Goal: Task Accomplishment & Management: Use online tool/utility

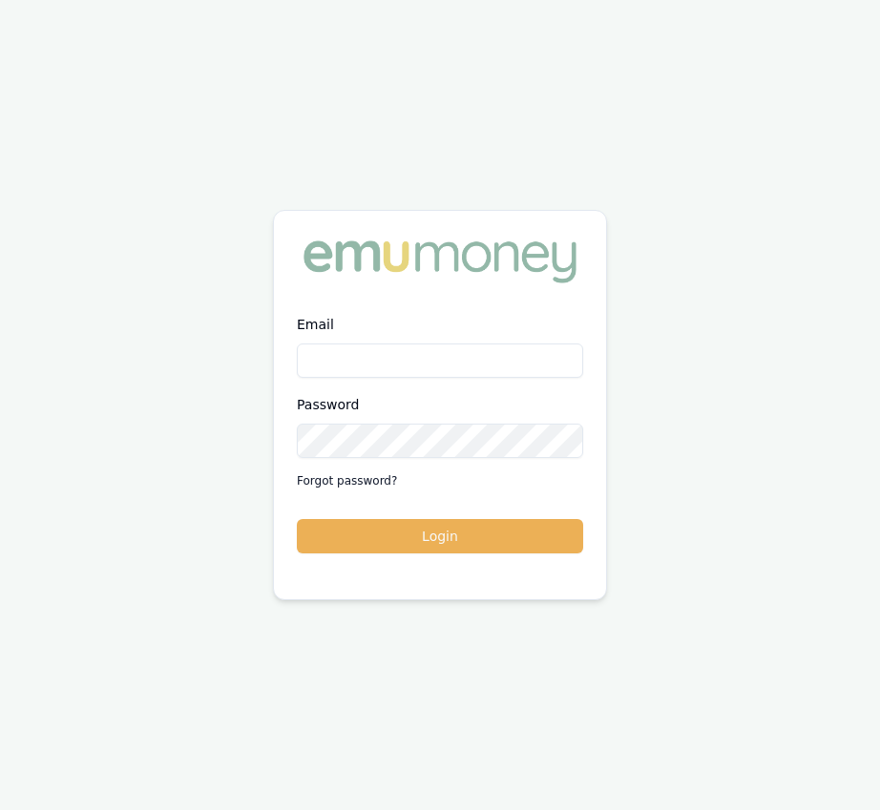
type input "eujin.ooi@emumoney.com.au"
click at [436, 542] on button "Login" at bounding box center [440, 536] width 286 height 34
click at [436, 542] on form "Email eujin.ooi@emumoney.com.au Password Forgot password? Login" at bounding box center [440, 433] width 286 height 240
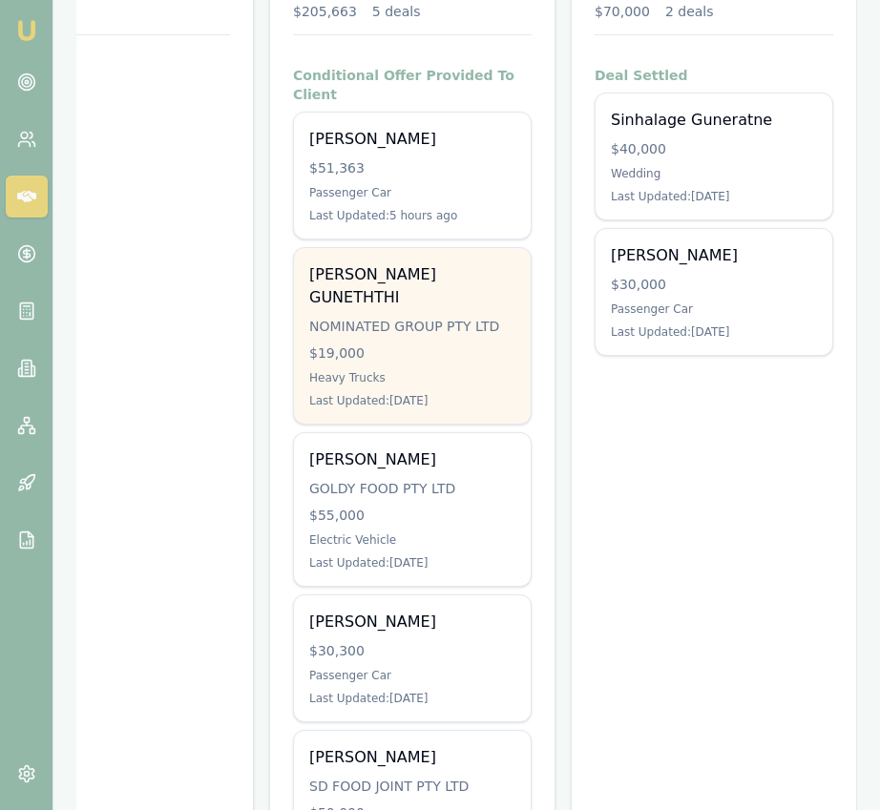
scroll to position [345, 0]
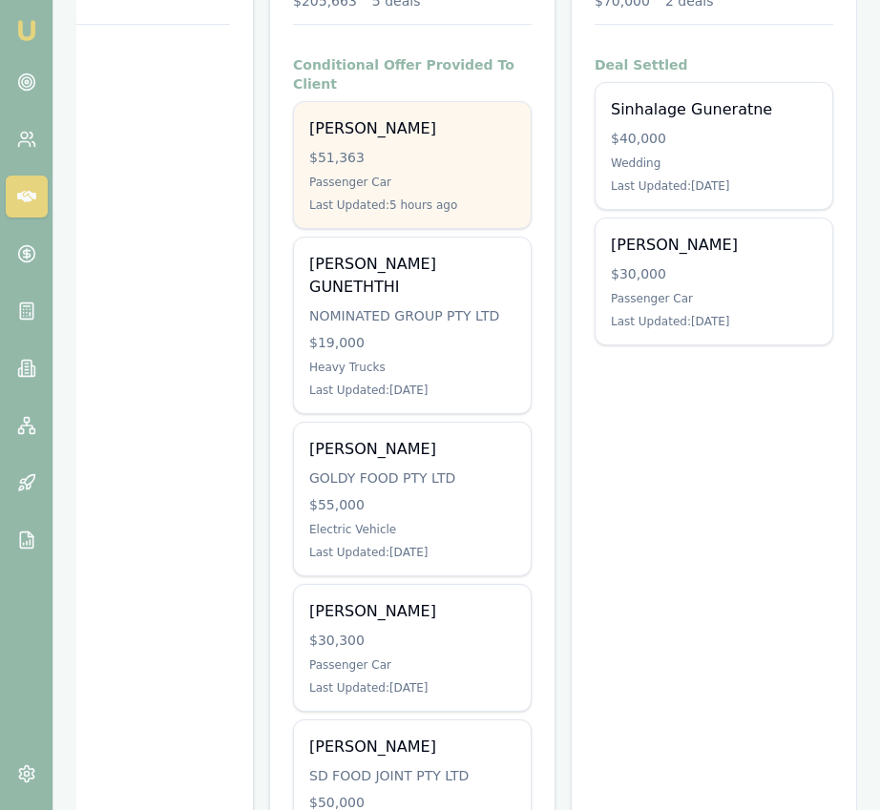
click at [422, 154] on div "Mark Fry $51,363 Passenger Car Last Updated: 5 hours ago" at bounding box center [412, 165] width 237 height 126
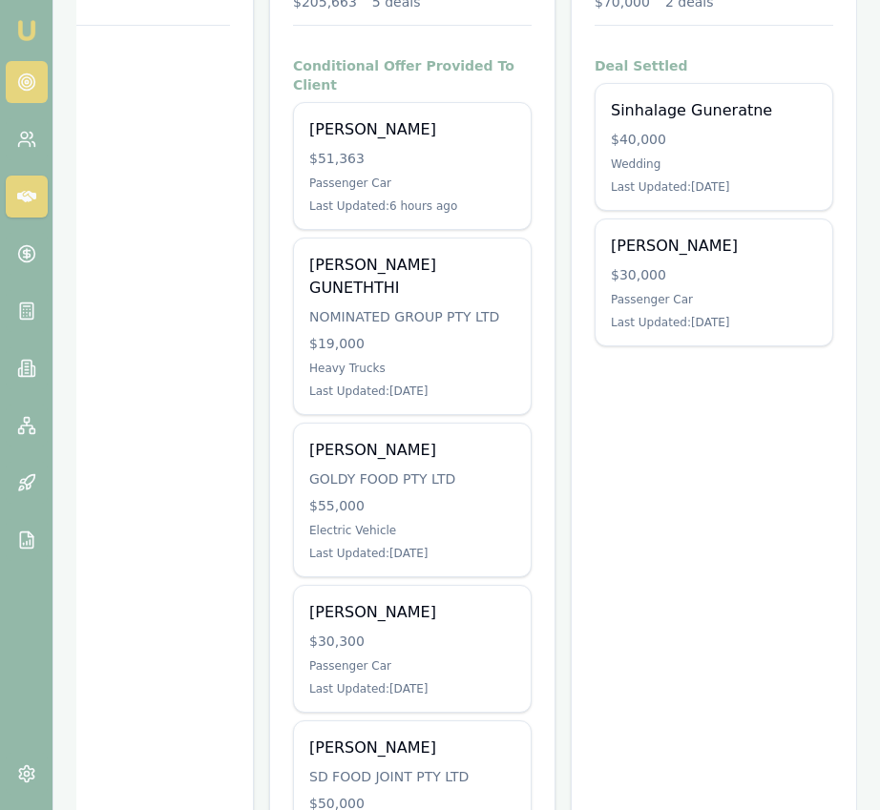
click at [17, 69] on link at bounding box center [27, 82] width 42 height 42
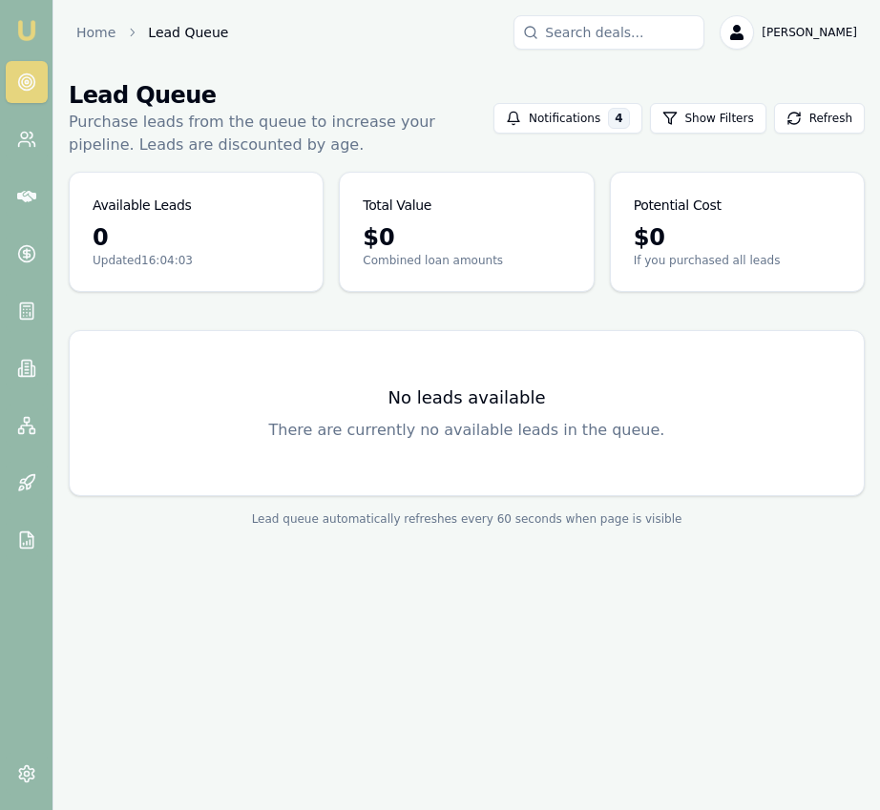
click at [20, 86] on icon at bounding box center [26, 82] width 19 height 19
click at [20, 87] on circle at bounding box center [26, 82] width 16 height 16
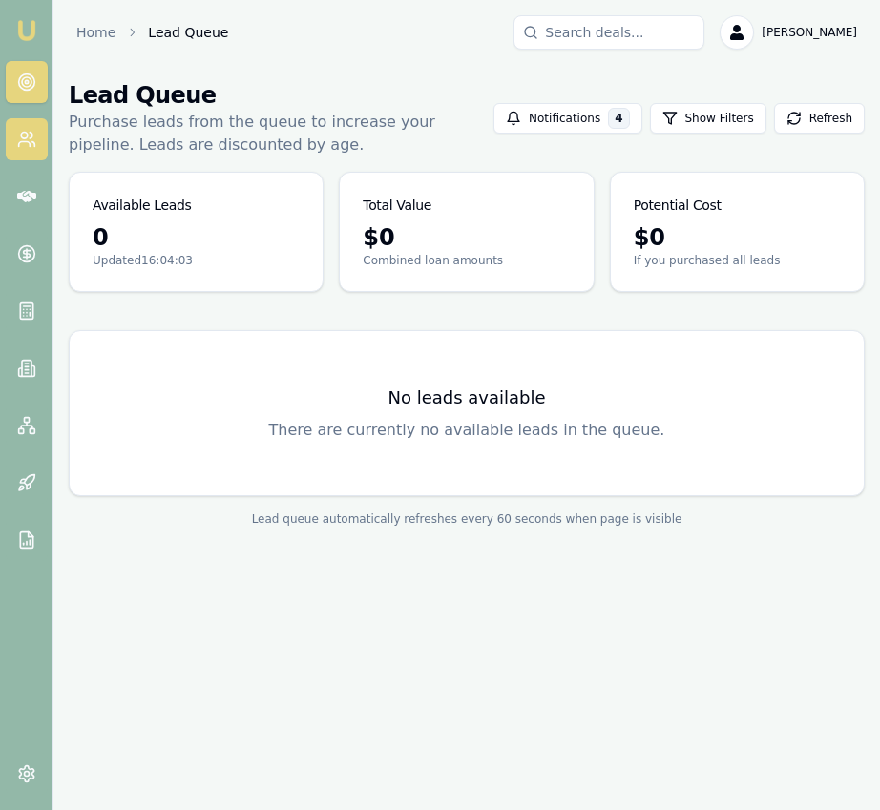
click at [31, 152] on link at bounding box center [27, 139] width 42 height 42
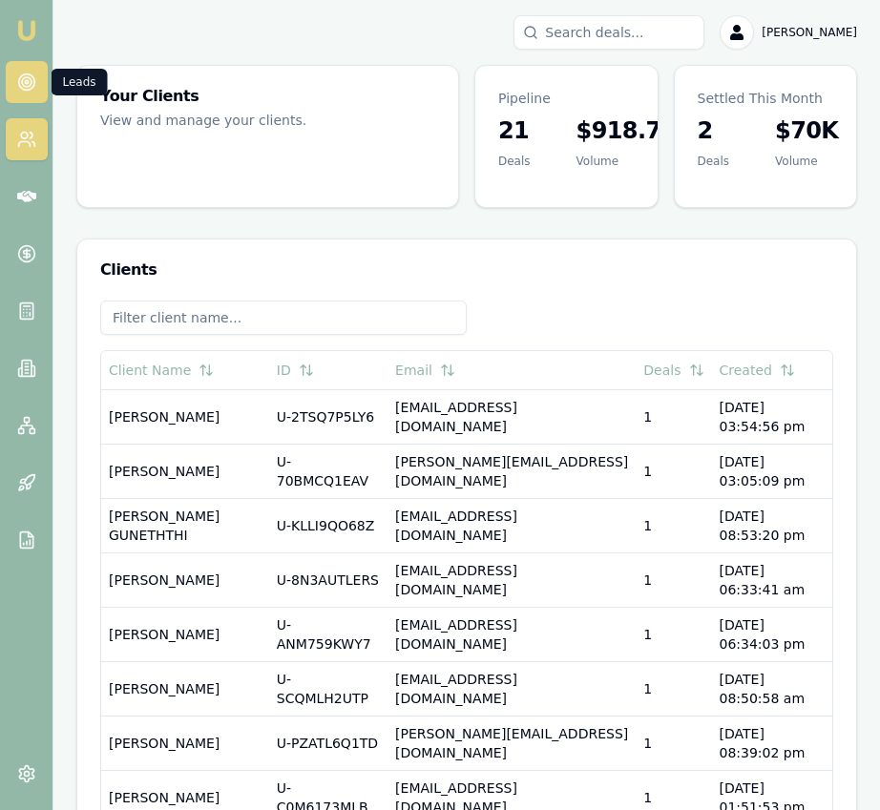
click at [32, 80] on icon at bounding box center [26, 82] width 19 height 19
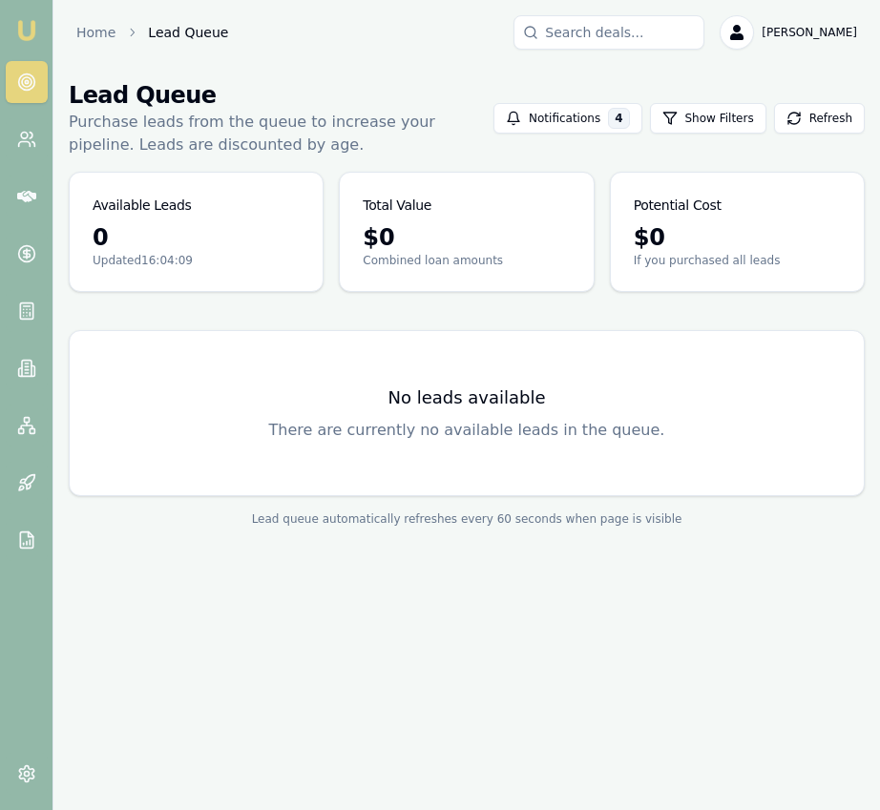
click at [32, 80] on icon at bounding box center [26, 82] width 19 height 19
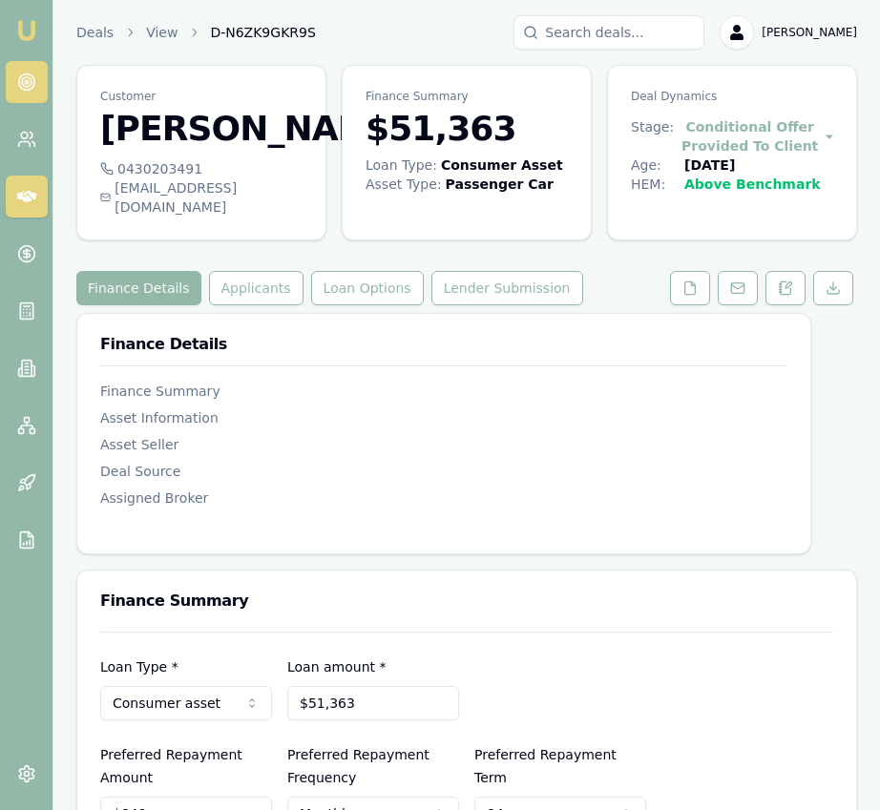
click at [25, 90] on circle at bounding box center [26, 82] width 16 height 16
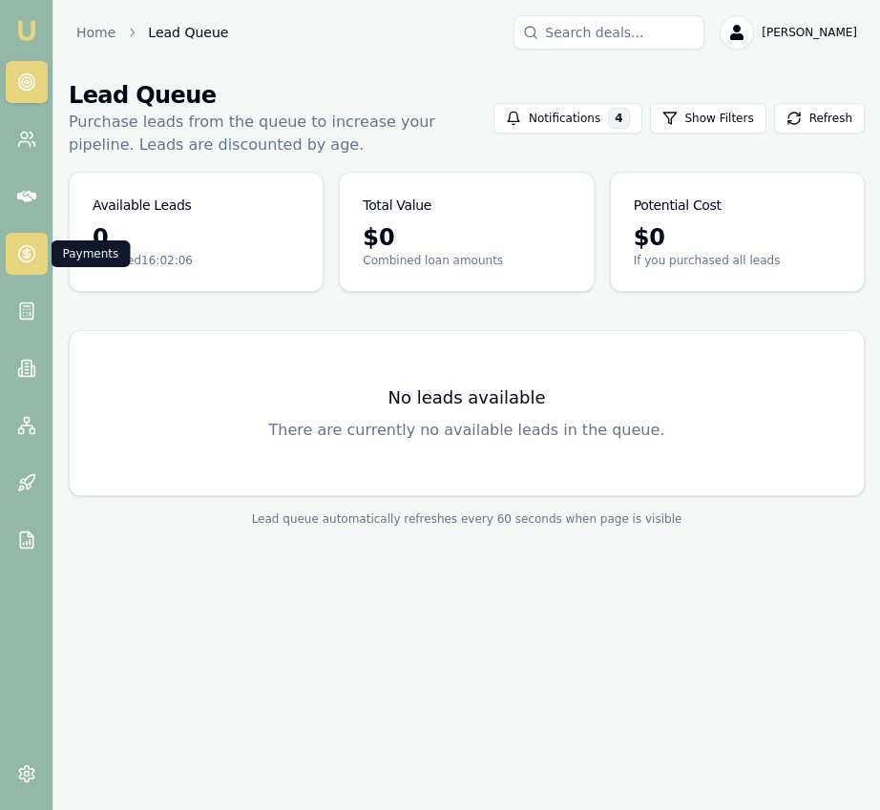
click at [25, 270] on link at bounding box center [27, 254] width 42 height 42
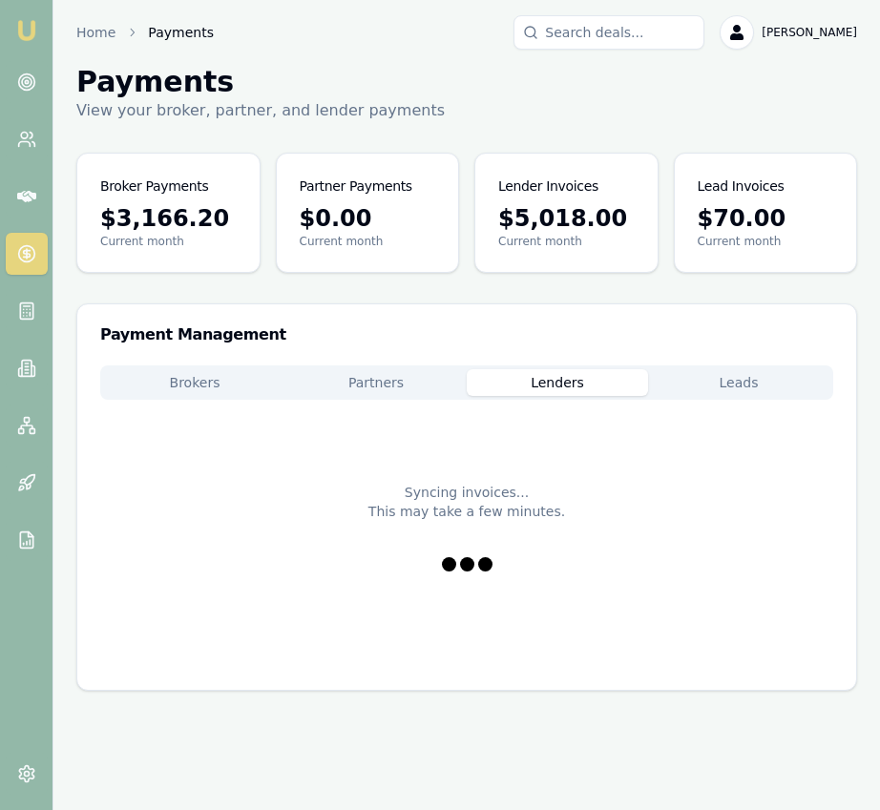
click at [534, 374] on button "Lenders" at bounding box center [557, 382] width 181 height 27
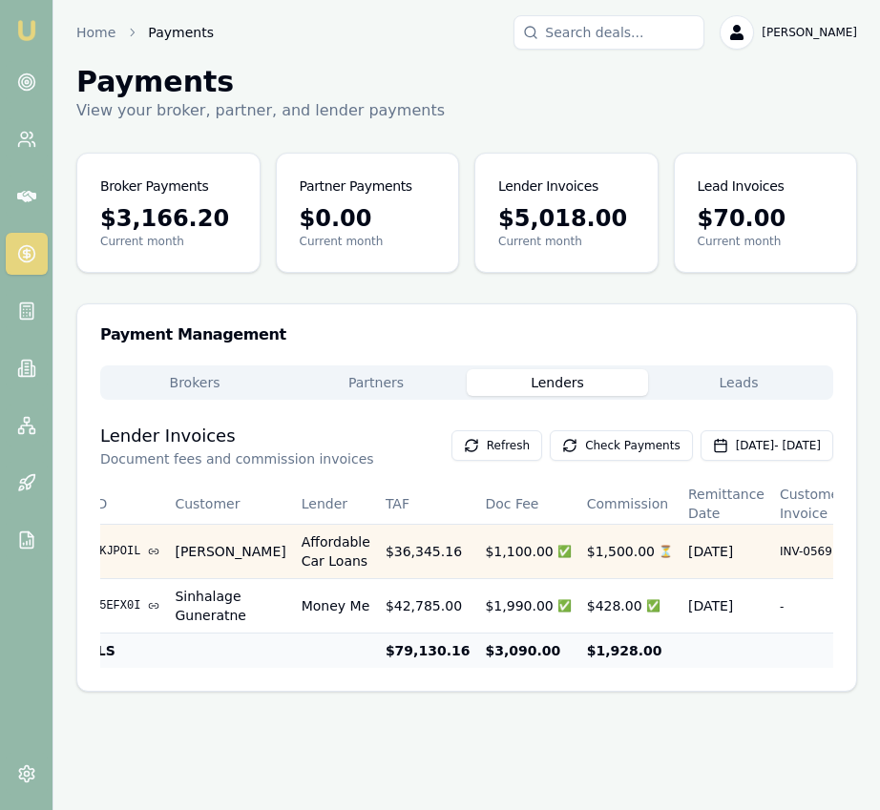
scroll to position [0, 193]
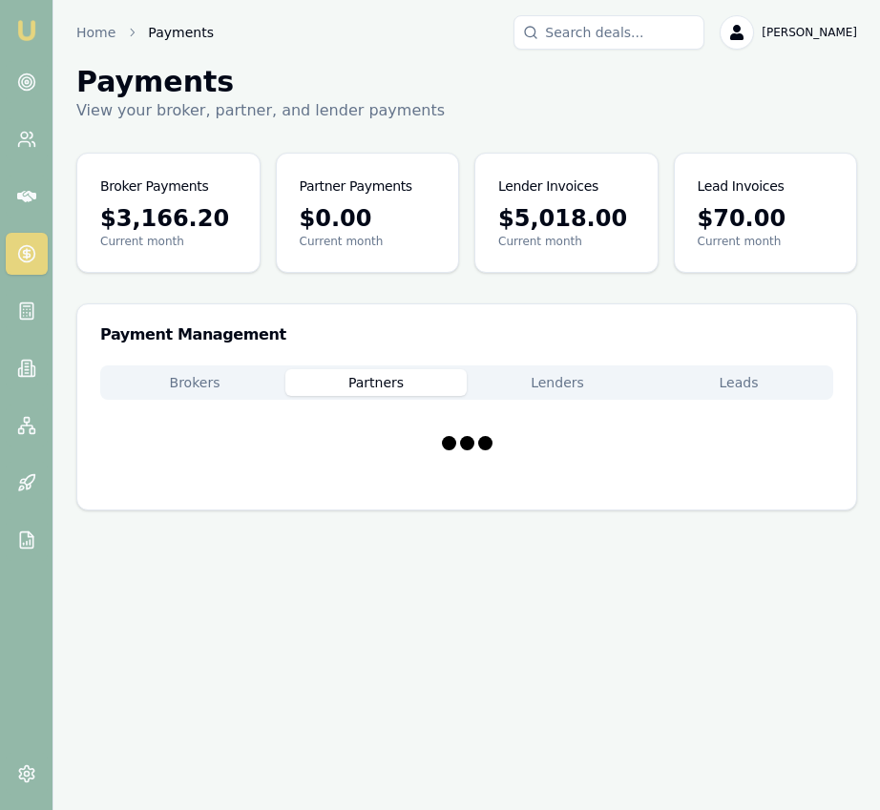
click at [372, 385] on button "Partners" at bounding box center [375, 382] width 181 height 27
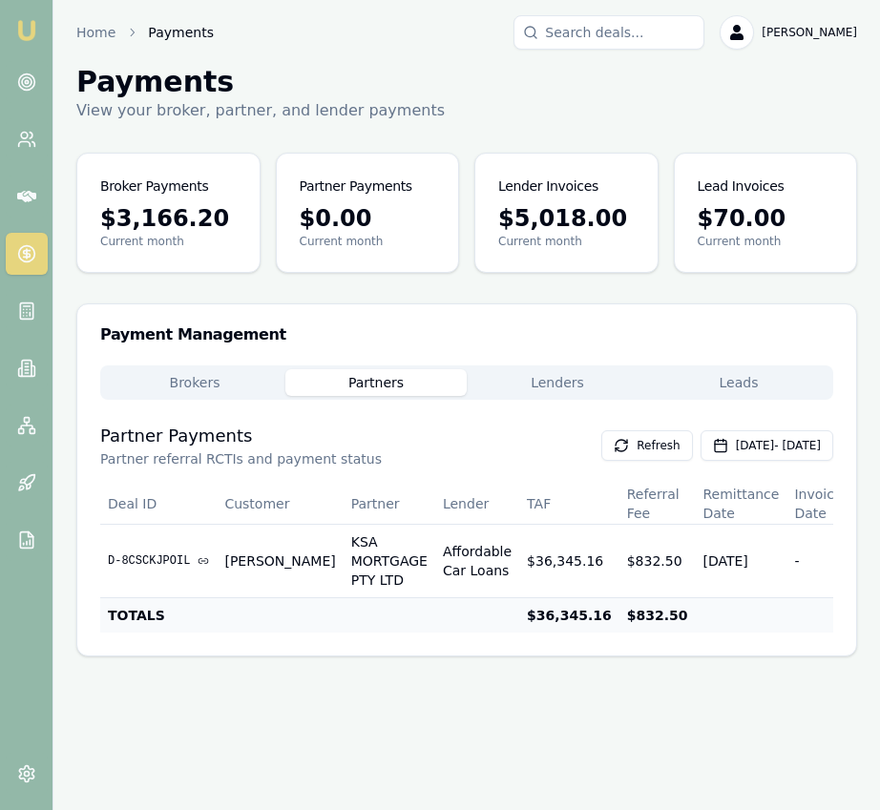
click at [250, 367] on div "Brokers Partners Lenders Leads" at bounding box center [466, 382] width 733 height 34
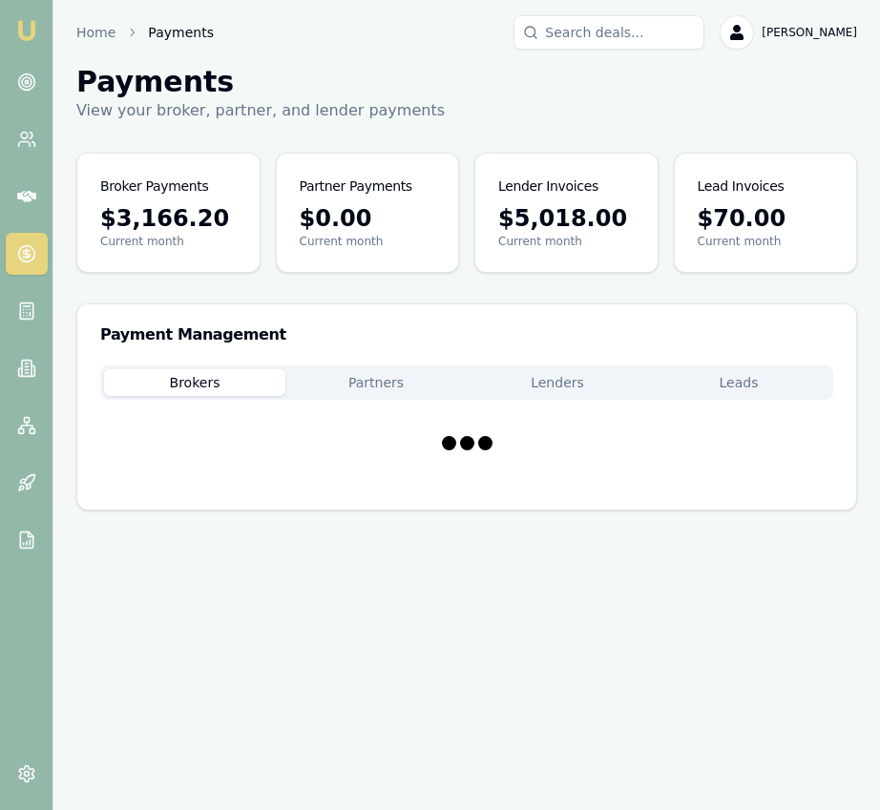
click at [249, 379] on button "Brokers" at bounding box center [194, 382] width 181 height 27
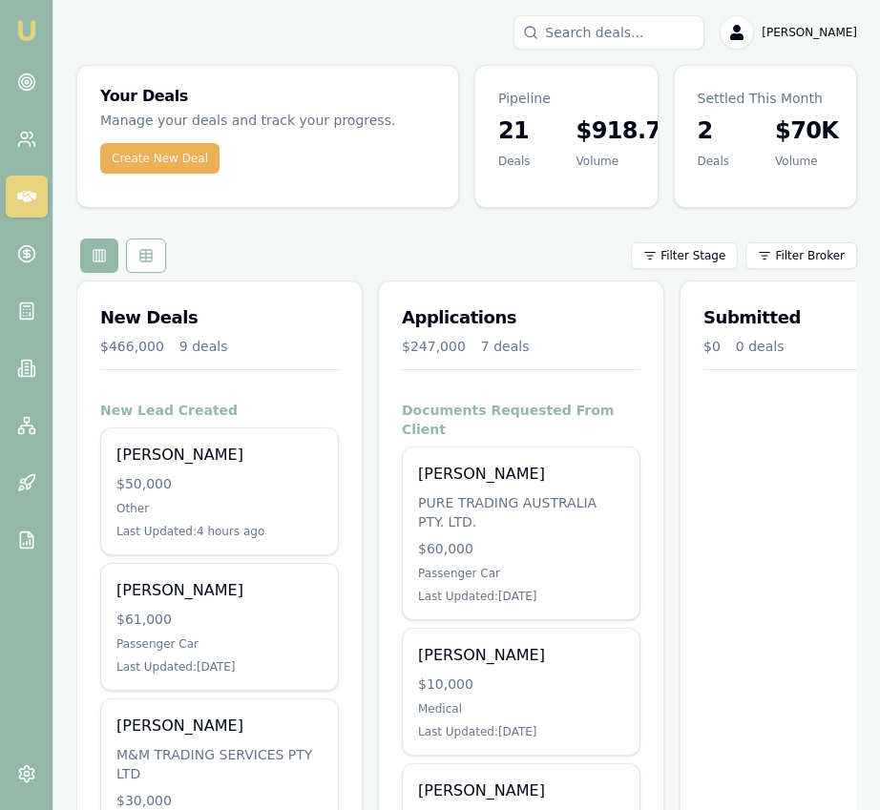
scroll to position [0, 712]
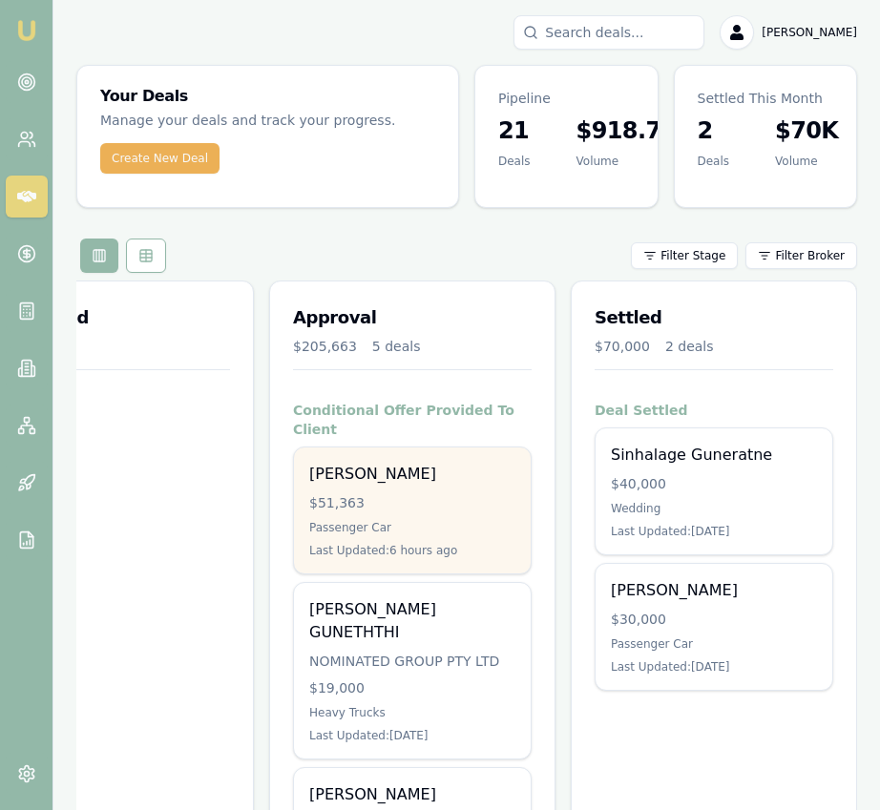
click at [480, 472] on div "[PERSON_NAME] $51,363 Passenger Car Last Updated: 6 hours ago" at bounding box center [412, 510] width 237 height 126
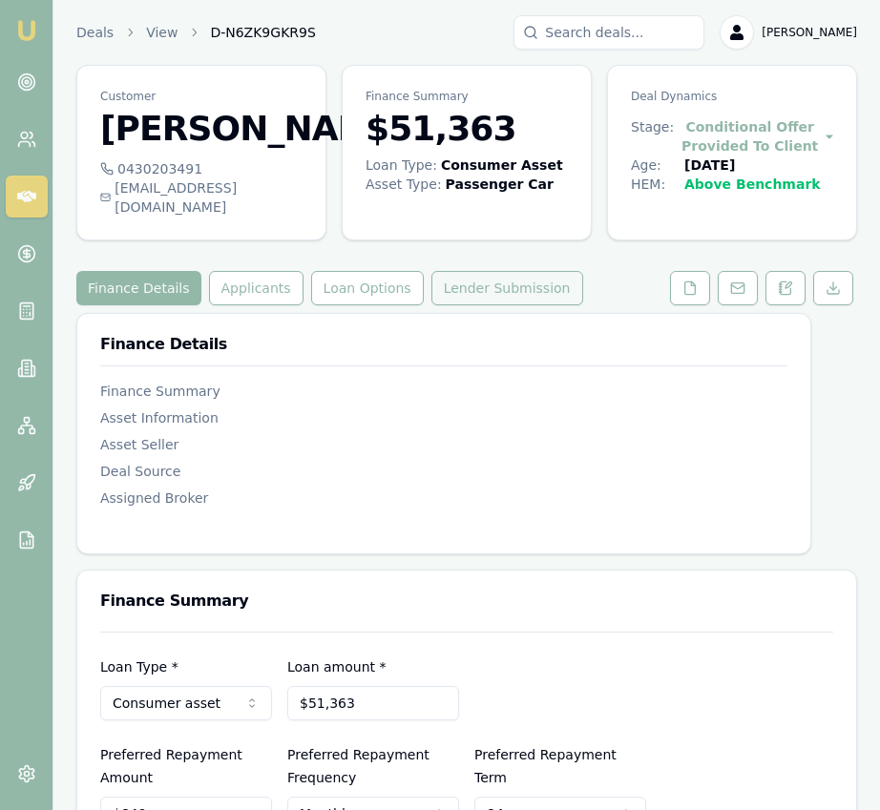
click at [535, 277] on button "Lender Submission" at bounding box center [507, 288] width 152 height 34
